Goal: Transaction & Acquisition: Purchase product/service

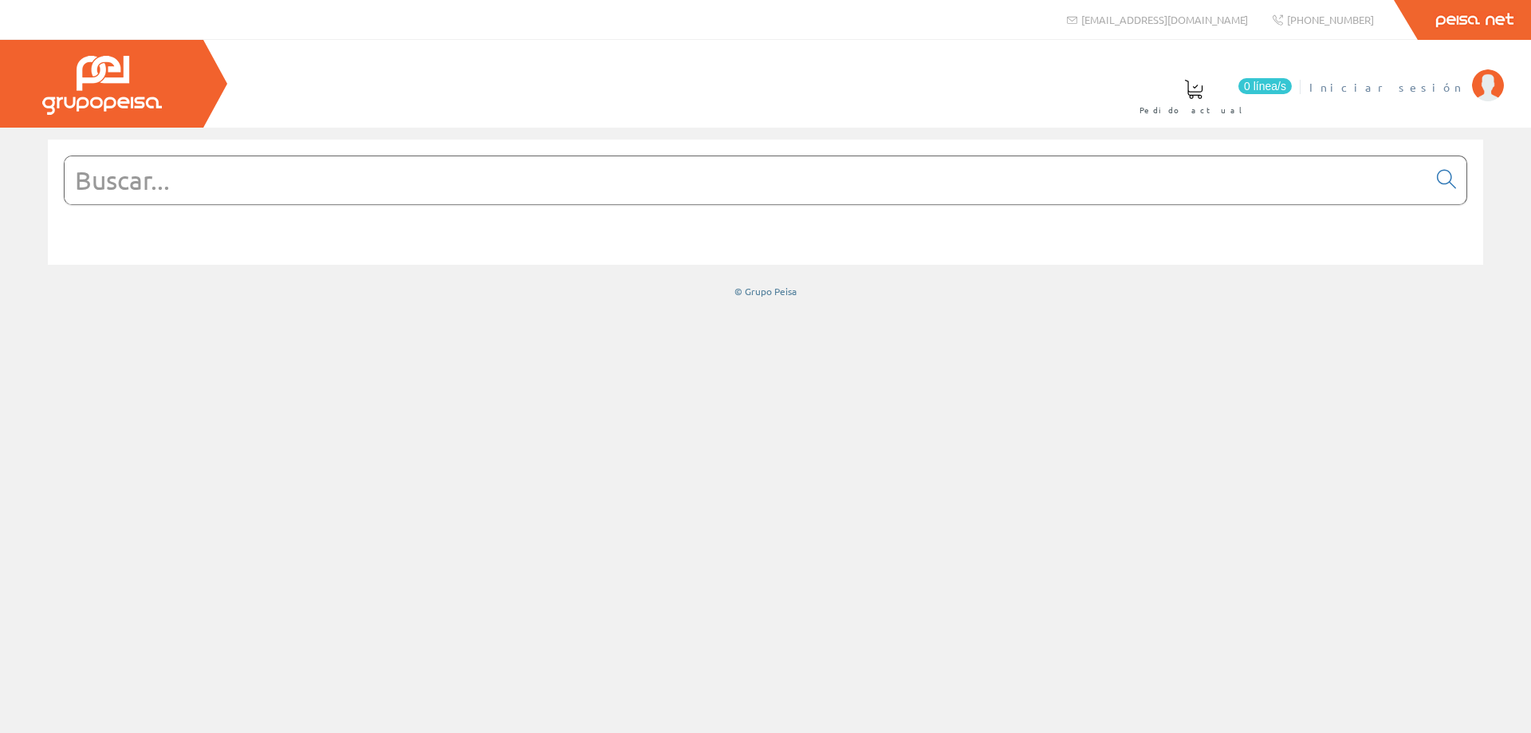
click at [1406, 82] on span "Iniciar sesión" at bounding box center [1386, 87] width 155 height 16
click at [420, 156] on input "text" at bounding box center [746, 180] width 1363 height 48
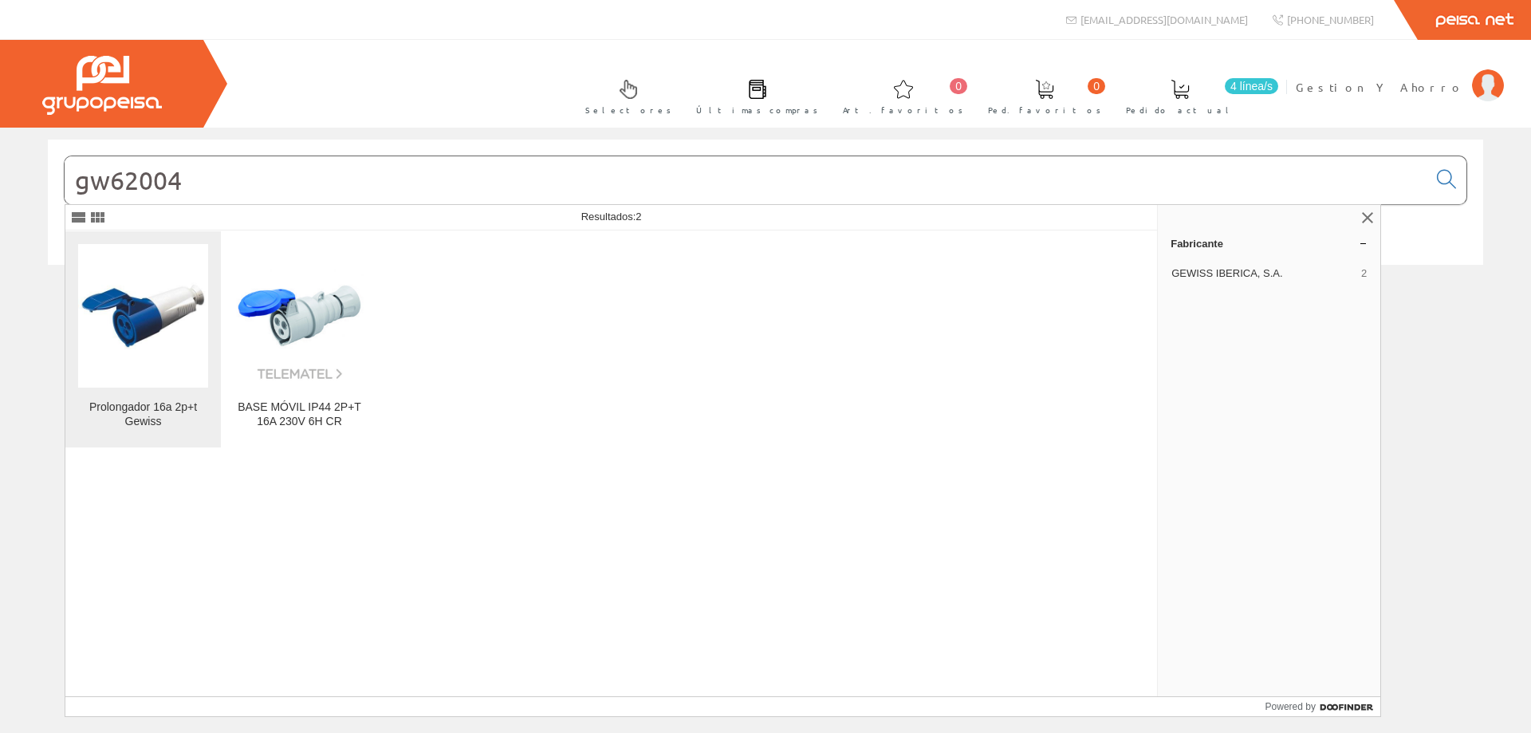
type input "gw62004"
click at [120, 315] on img at bounding box center [143, 315] width 130 height 130
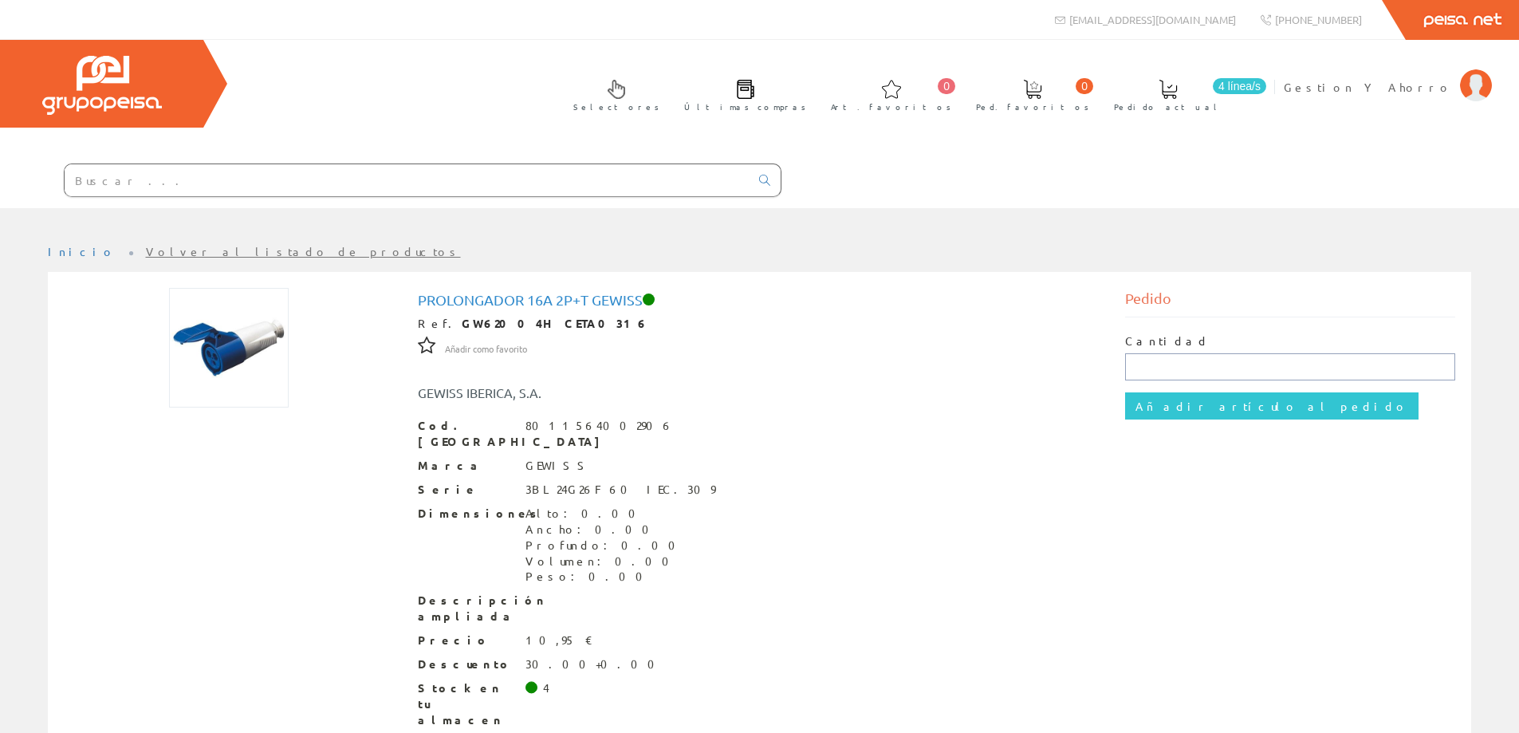
click at [1161, 360] on input "text" at bounding box center [1290, 366] width 330 height 27
type input "1"
click at [1194, 410] on input "Añadir artículo al pedido" at bounding box center [1271, 405] width 293 height 27
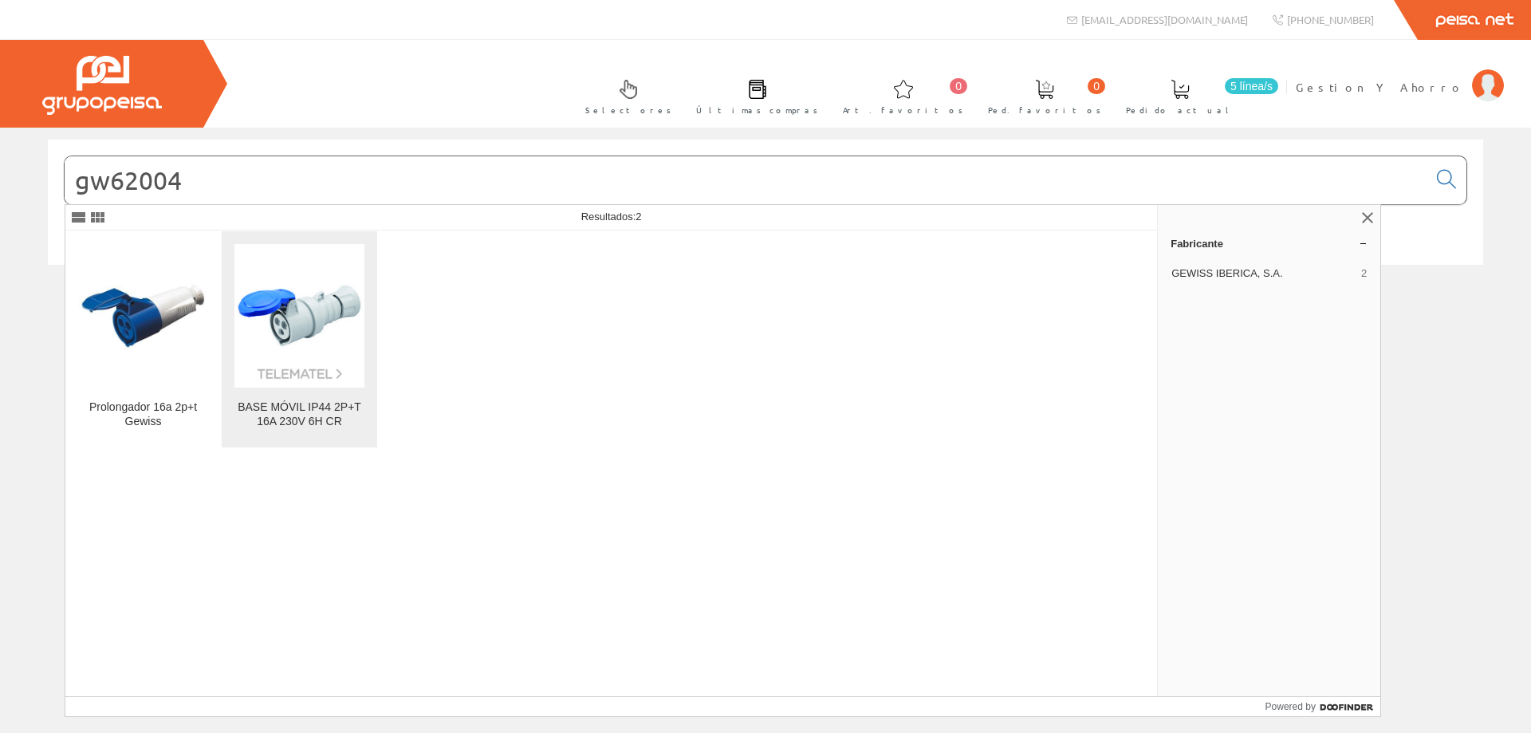
click at [288, 328] on img at bounding box center [299, 315] width 130 height 130
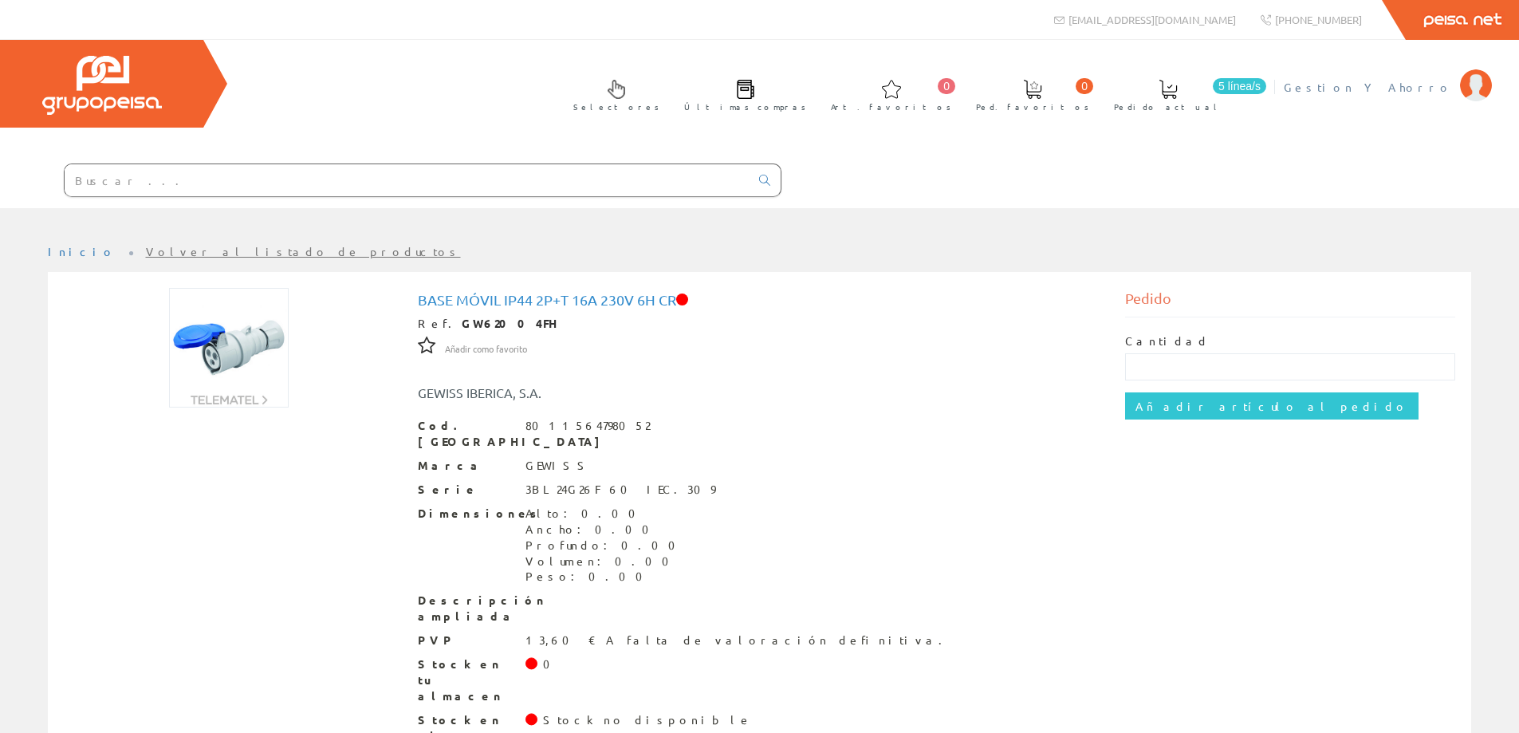
click at [1379, 92] on span "Gestion Y Ahorro" at bounding box center [1368, 87] width 168 height 16
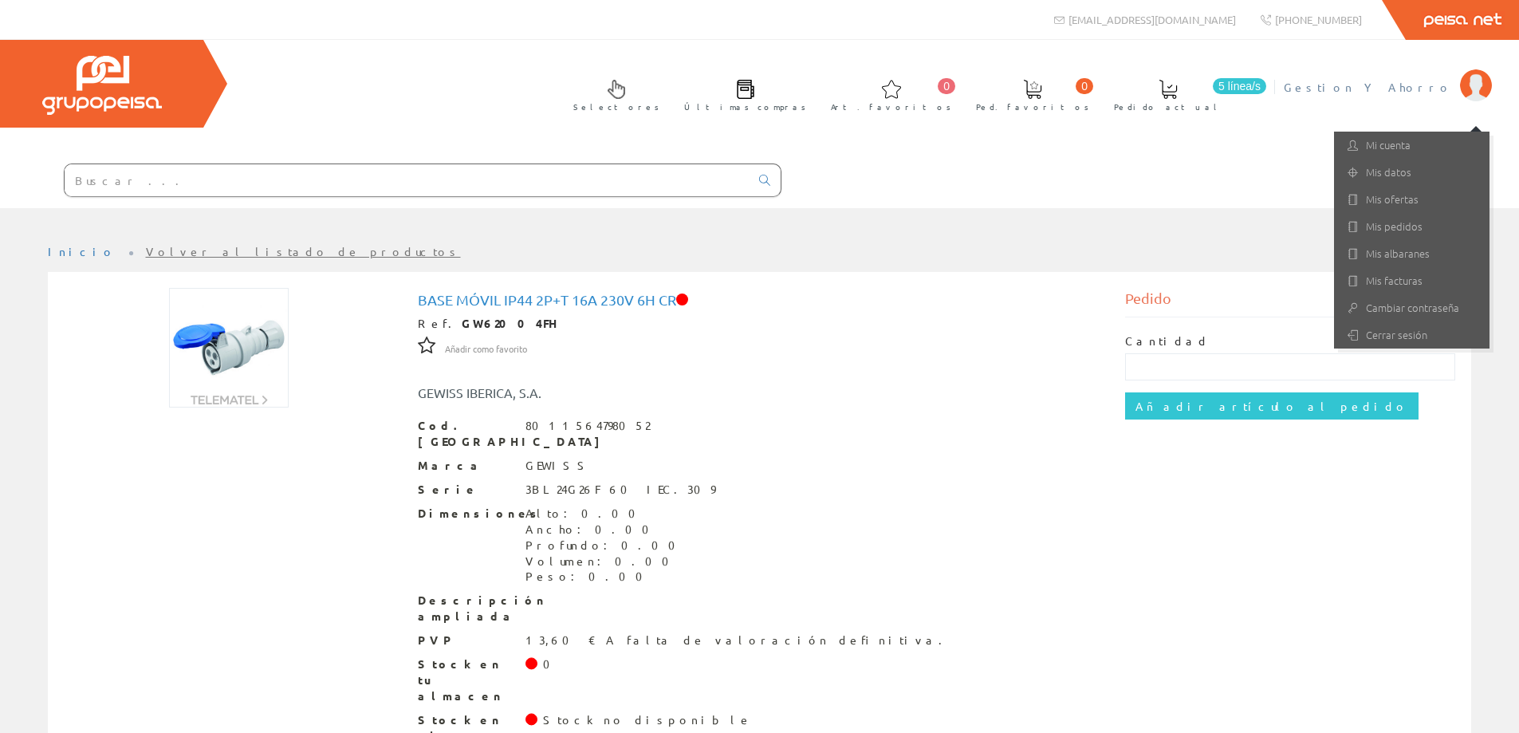
click at [1270, 93] on link "5 línea/s Pedido actual" at bounding box center [1184, 93] width 172 height 55
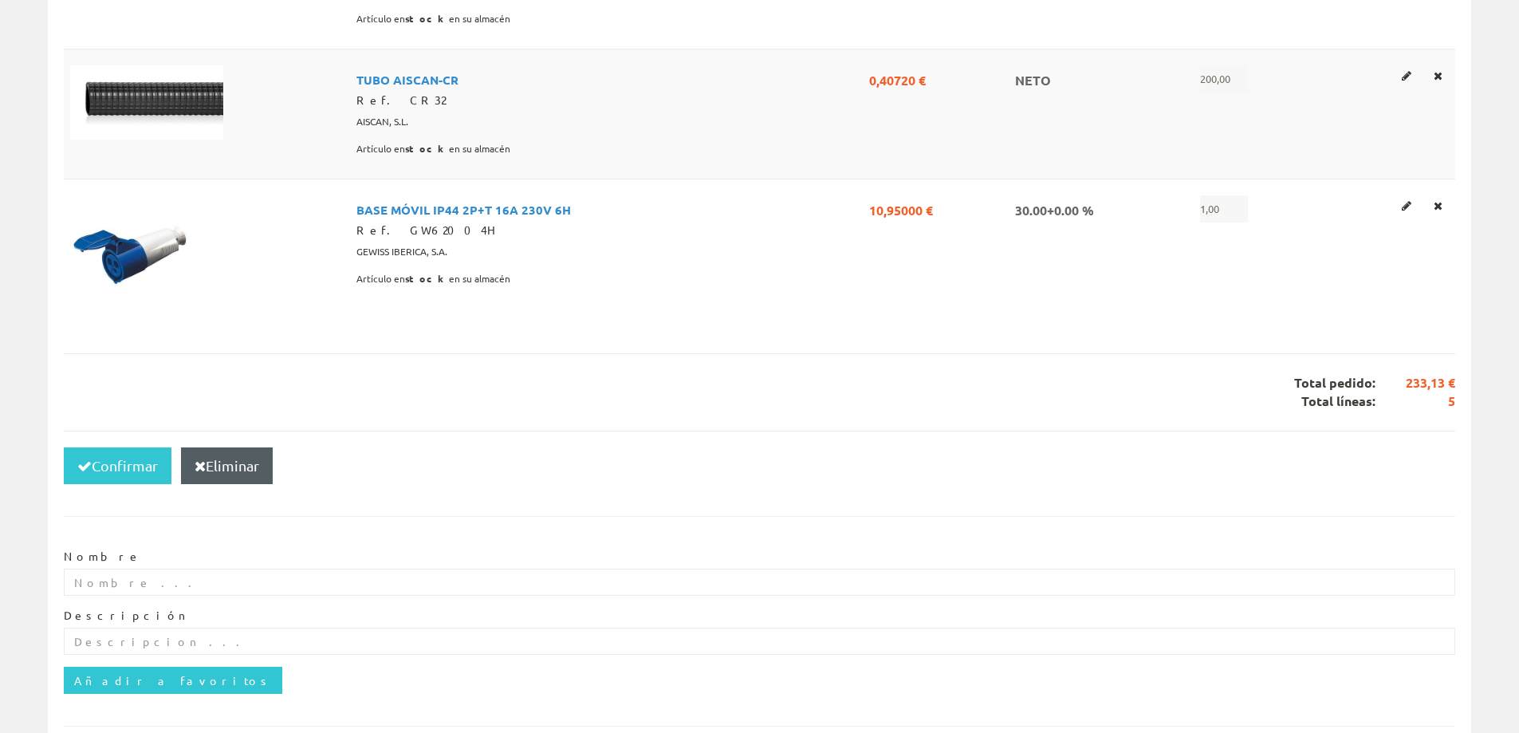
scroll to position [785, 0]
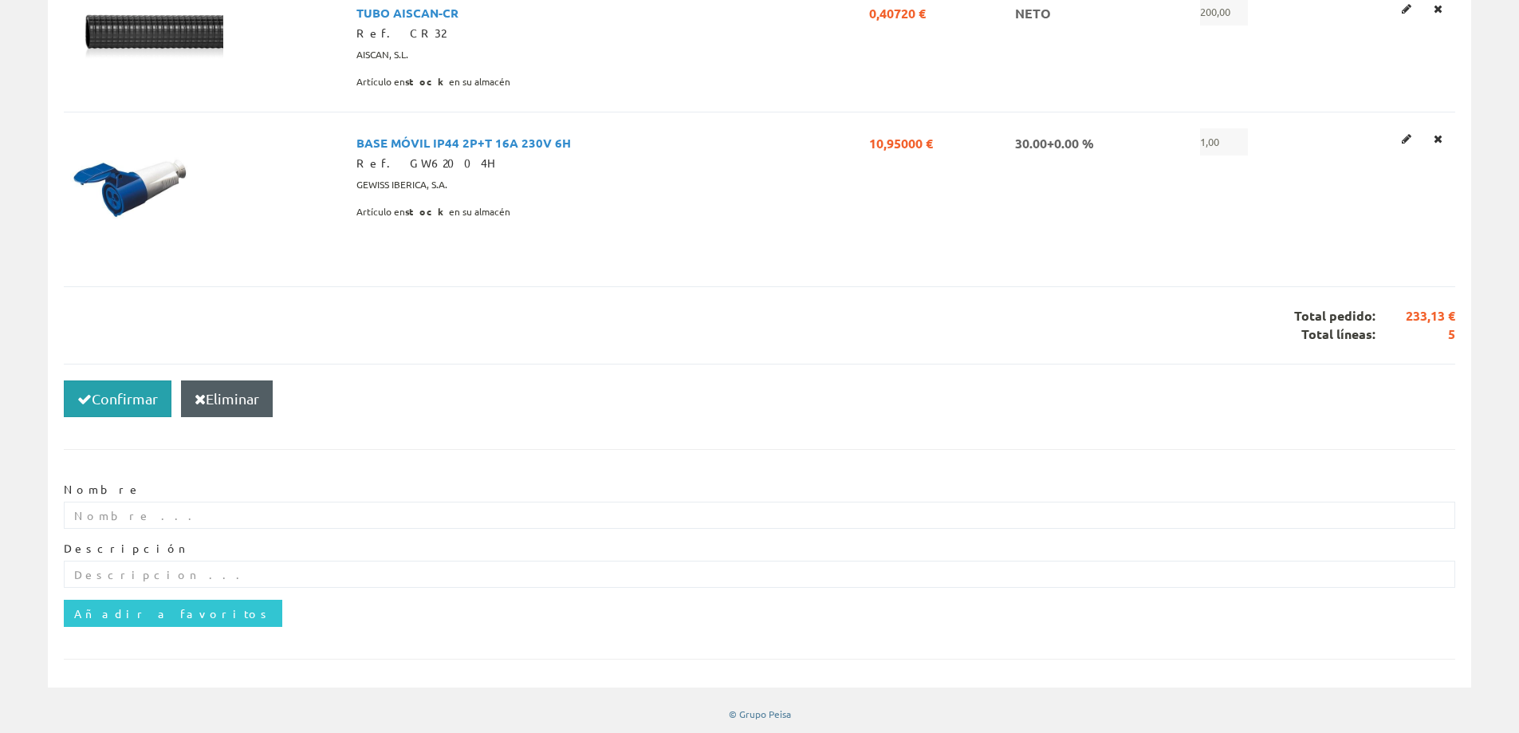
click at [127, 403] on button "Confirmar" at bounding box center [118, 398] width 108 height 37
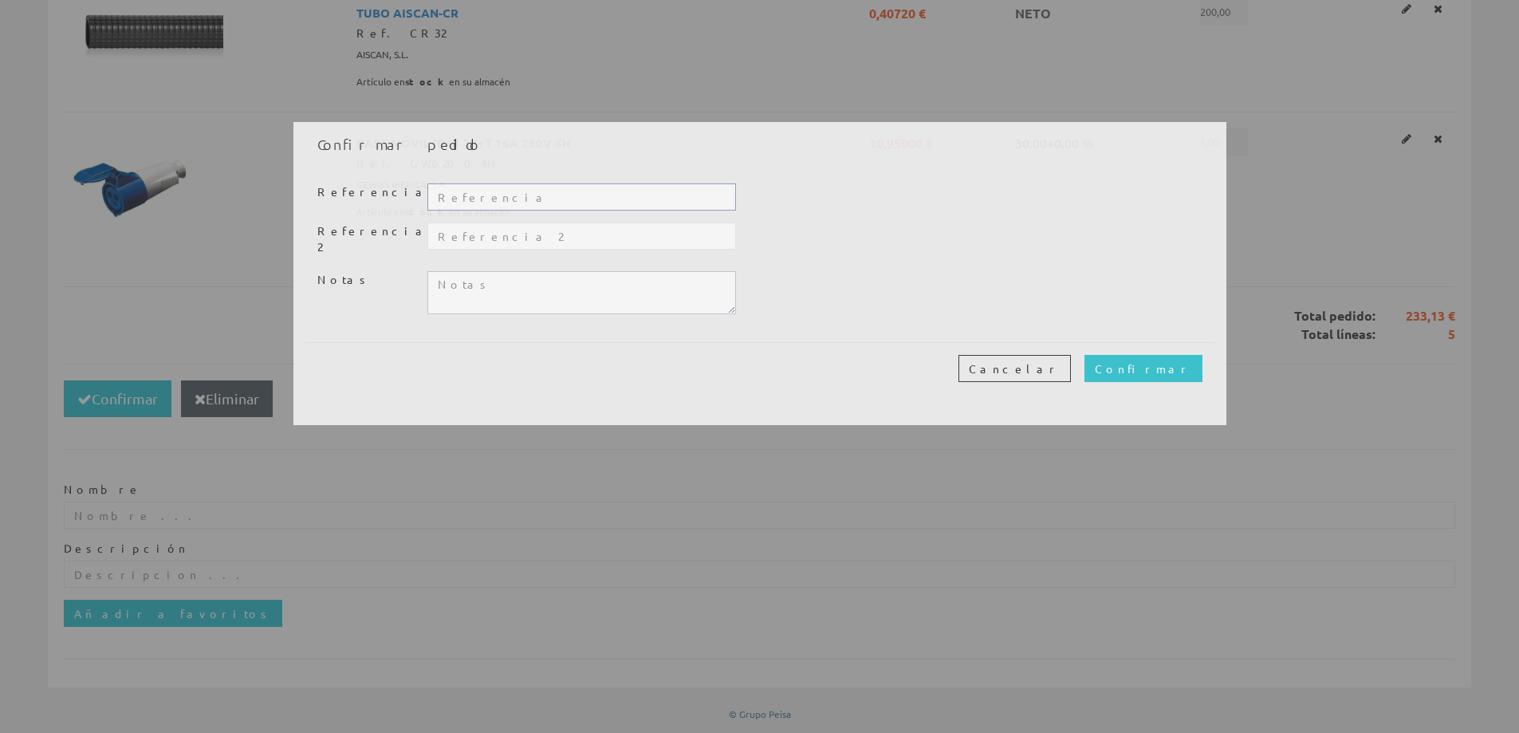
click at [636, 198] on input "text" at bounding box center [581, 196] width 308 height 27
paste input "CO-25119"
type input "CO-25119"
click at [1158, 348] on div "Cancelar Confirmar" at bounding box center [759, 368] width 909 height 52
click at [1170, 356] on input "Confirmar" at bounding box center [1143, 368] width 118 height 27
